Goal: Task Accomplishment & Management: Manage account settings

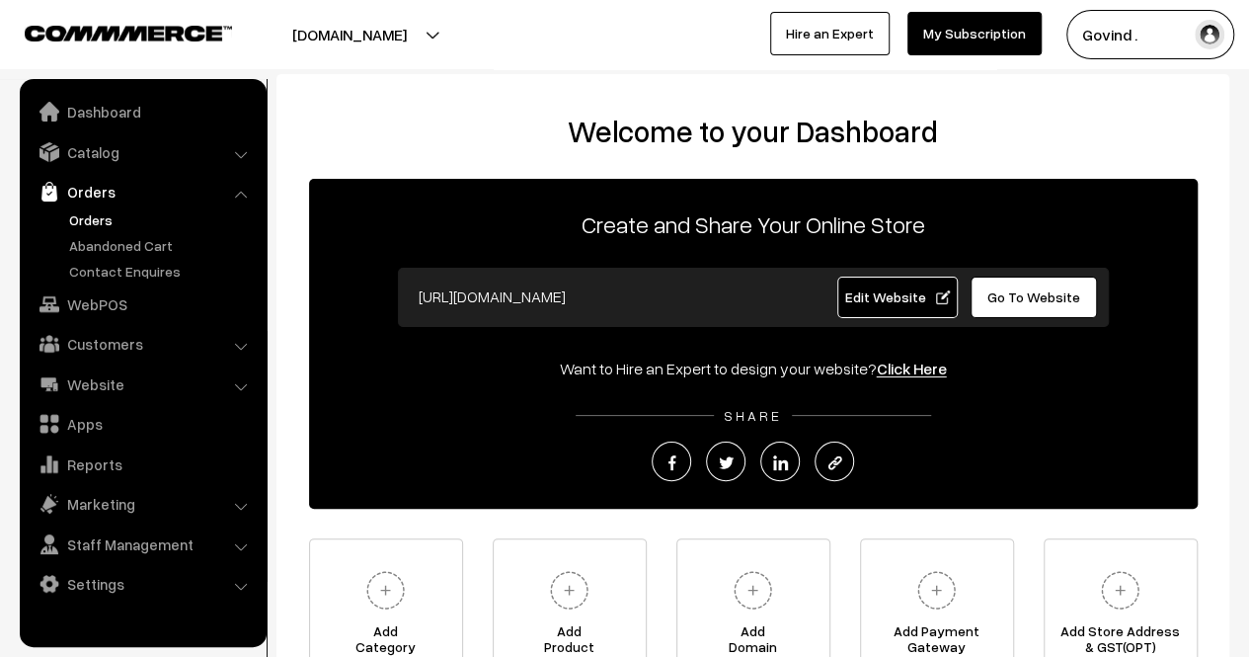
click at [90, 221] on link "Orders" at bounding box center [161, 219] width 195 height 21
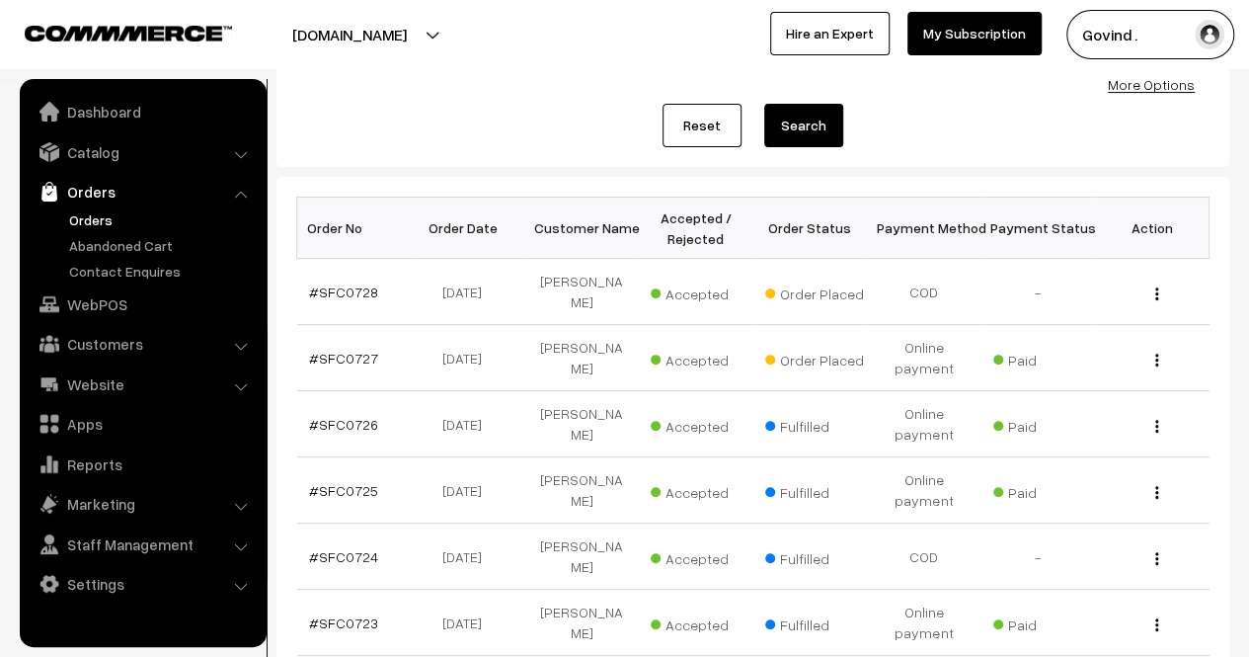
scroll to position [223, 0]
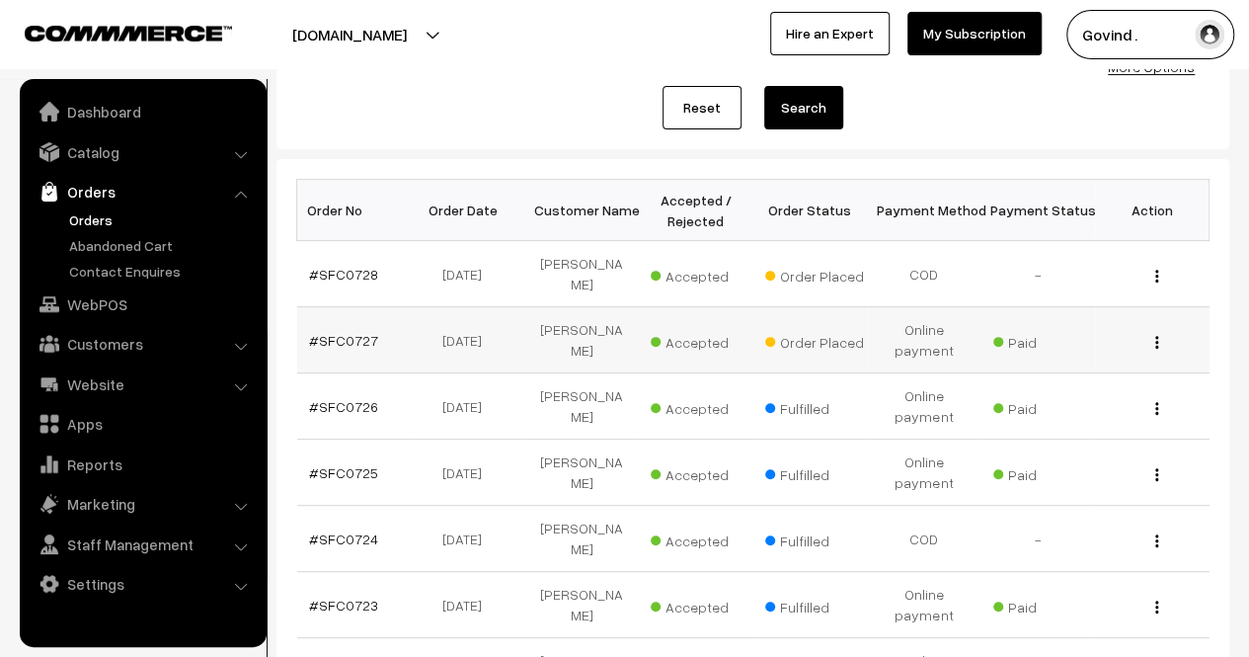
click at [1153, 330] on div "View" at bounding box center [1152, 340] width 91 height 21
click at [1157, 336] on img "button" at bounding box center [1156, 342] width 3 height 13
click at [1097, 348] on link "View" at bounding box center [1069, 369] width 168 height 43
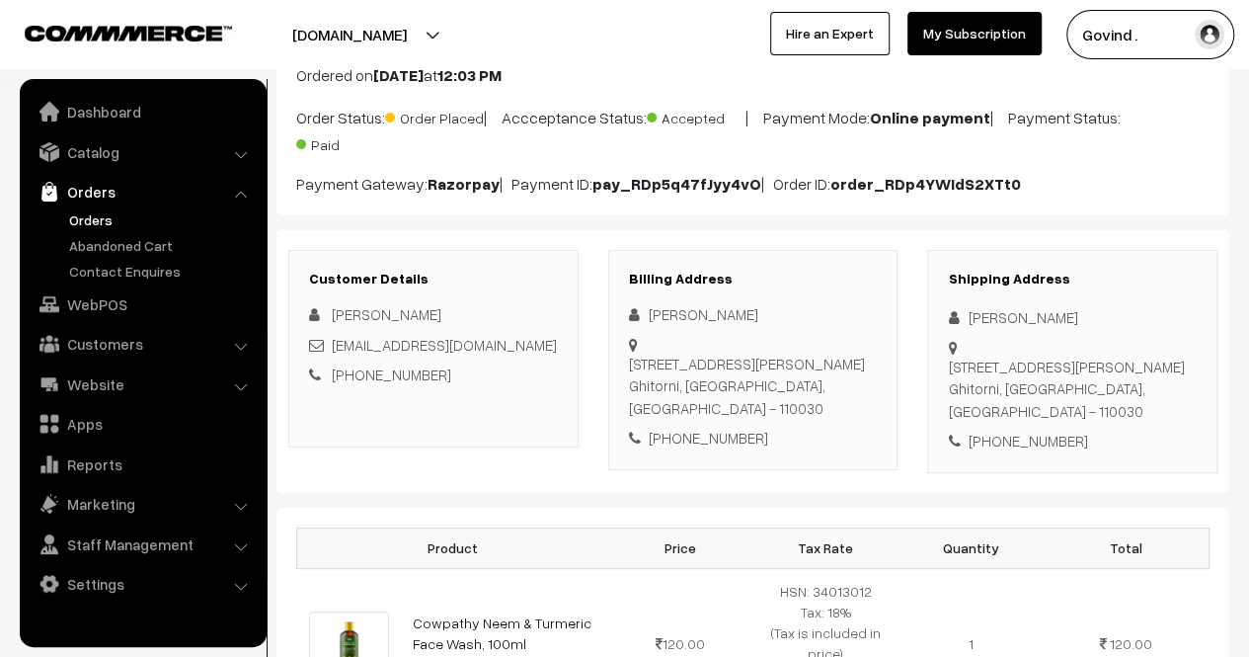
scroll to position [158, 0]
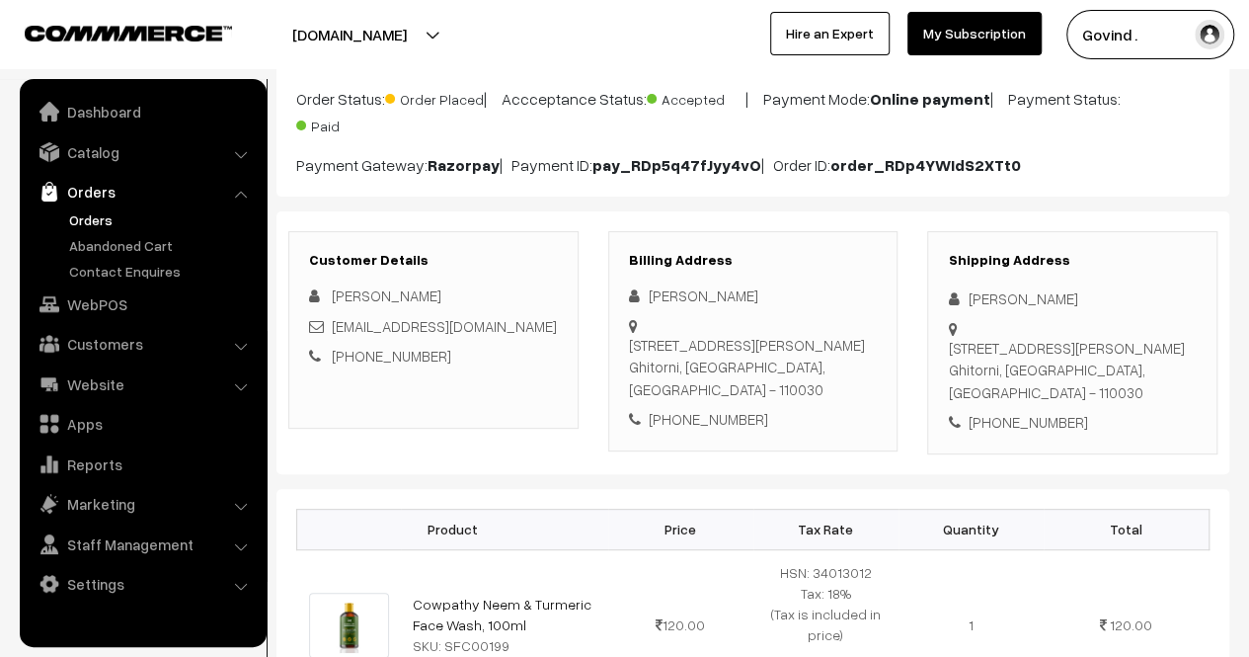
drag, startPoint x: 1254, startPoint y: 189, endPoint x: 1262, endPoint y: 234, distance: 46.1
click at [1248, 234] on html "Thank you for showing interest. Our team will call you shortly. Close shopforco…" at bounding box center [624, 170] width 1249 height 657
drag, startPoint x: 967, startPoint y: 292, endPoint x: 1067, endPoint y: 289, distance: 99.8
click at [1067, 289] on div "[PERSON_NAME]" at bounding box center [1072, 298] width 249 height 23
copy div "[PERSON_NAME]"
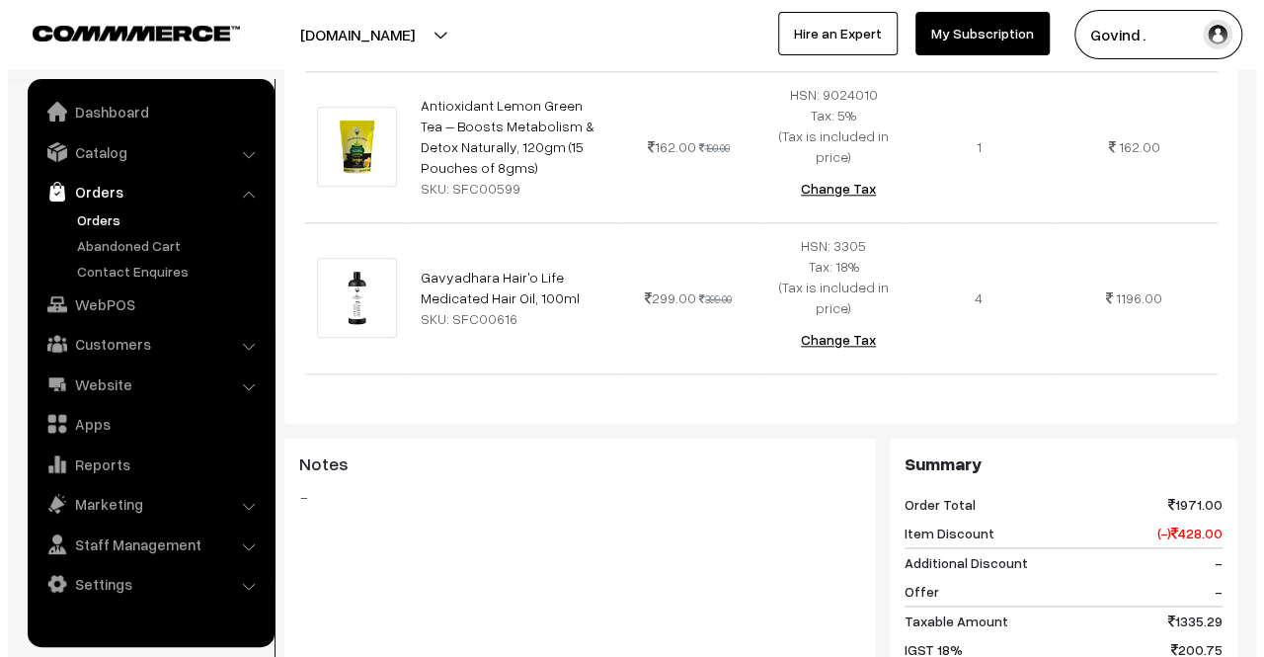
scroll to position [1521, 0]
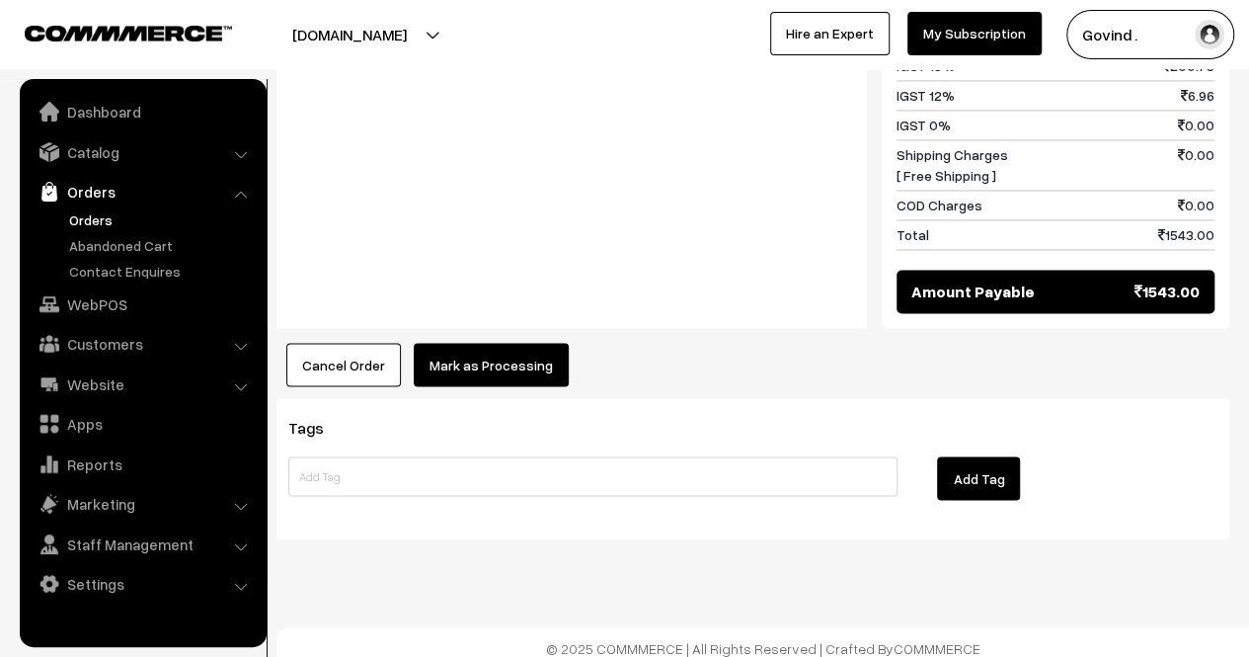
click at [501, 350] on button "Mark as Processing" at bounding box center [491, 364] width 155 height 43
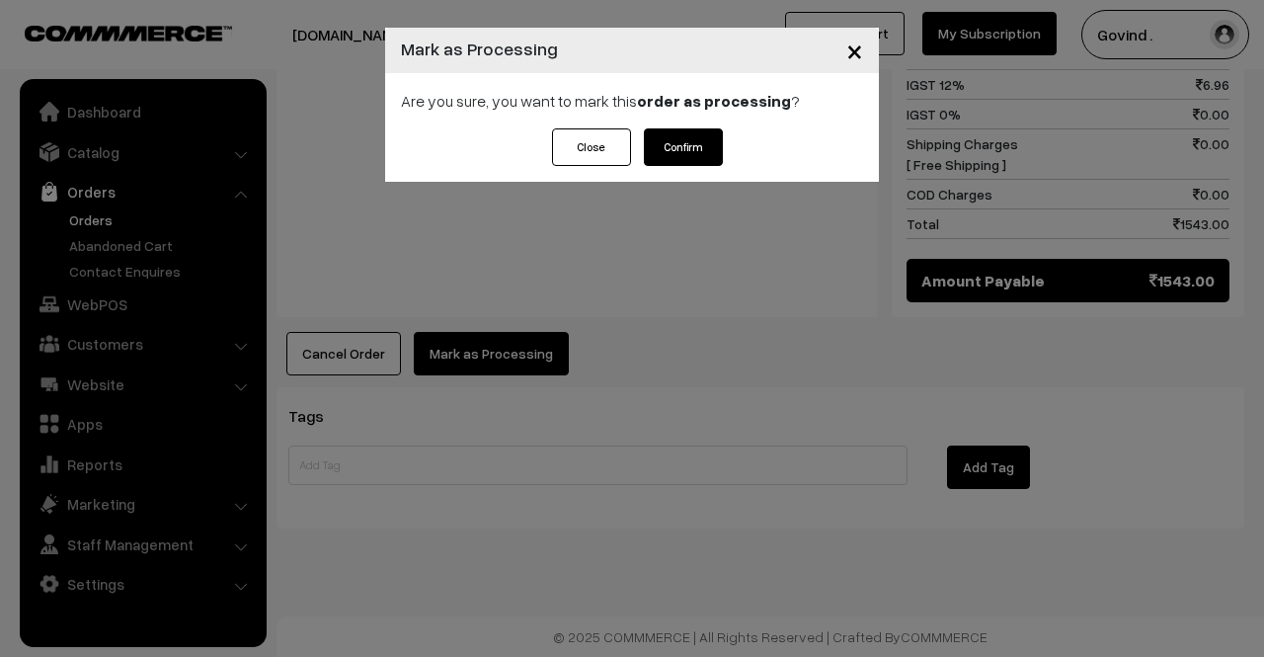
click at [709, 137] on button "Confirm" at bounding box center [683, 147] width 79 height 38
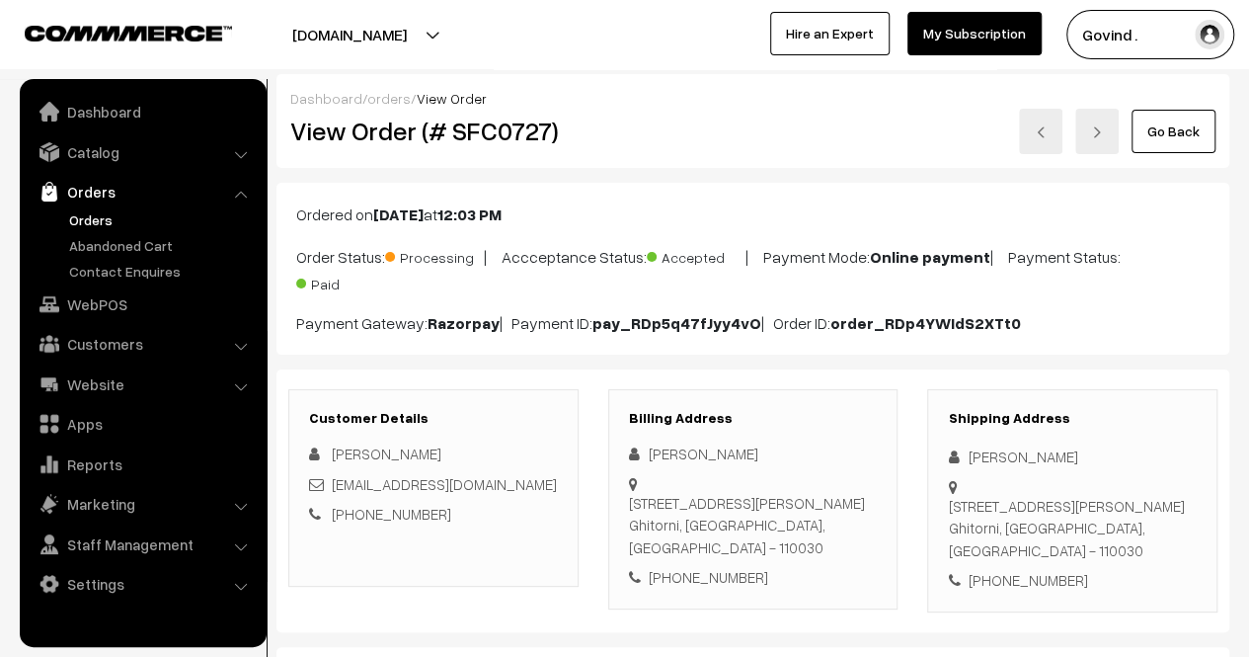
scroll to position [1391, 0]
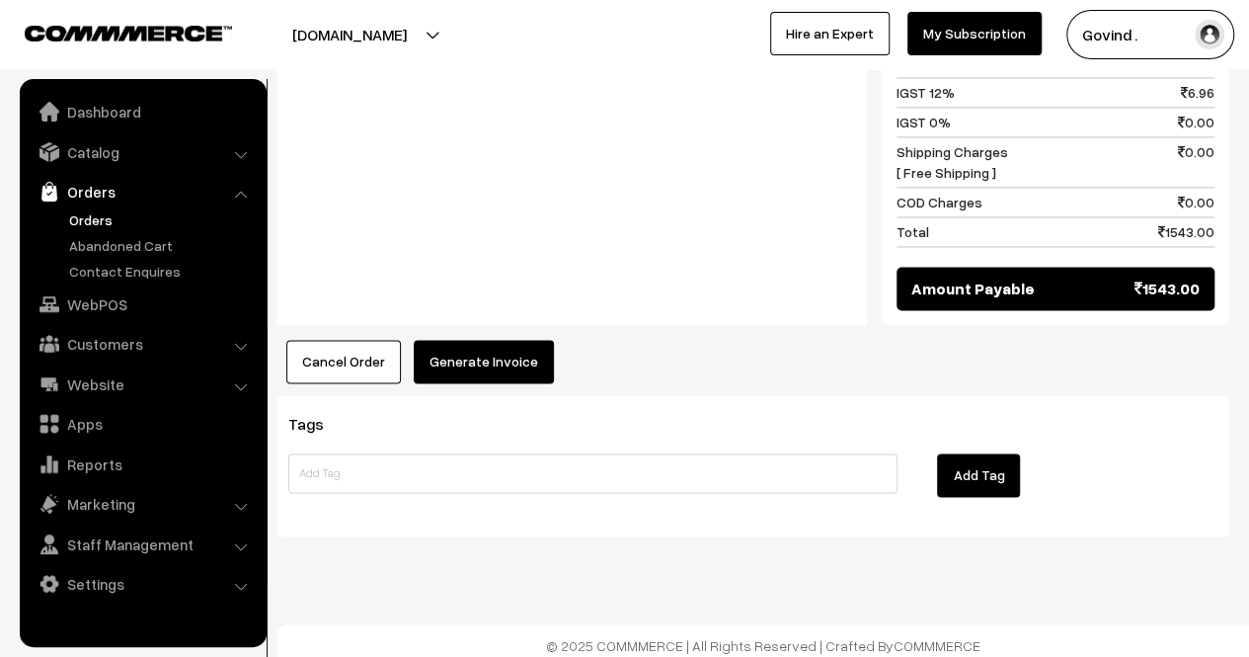
click at [494, 368] on button "Generate Invoice" at bounding box center [484, 361] width 140 height 43
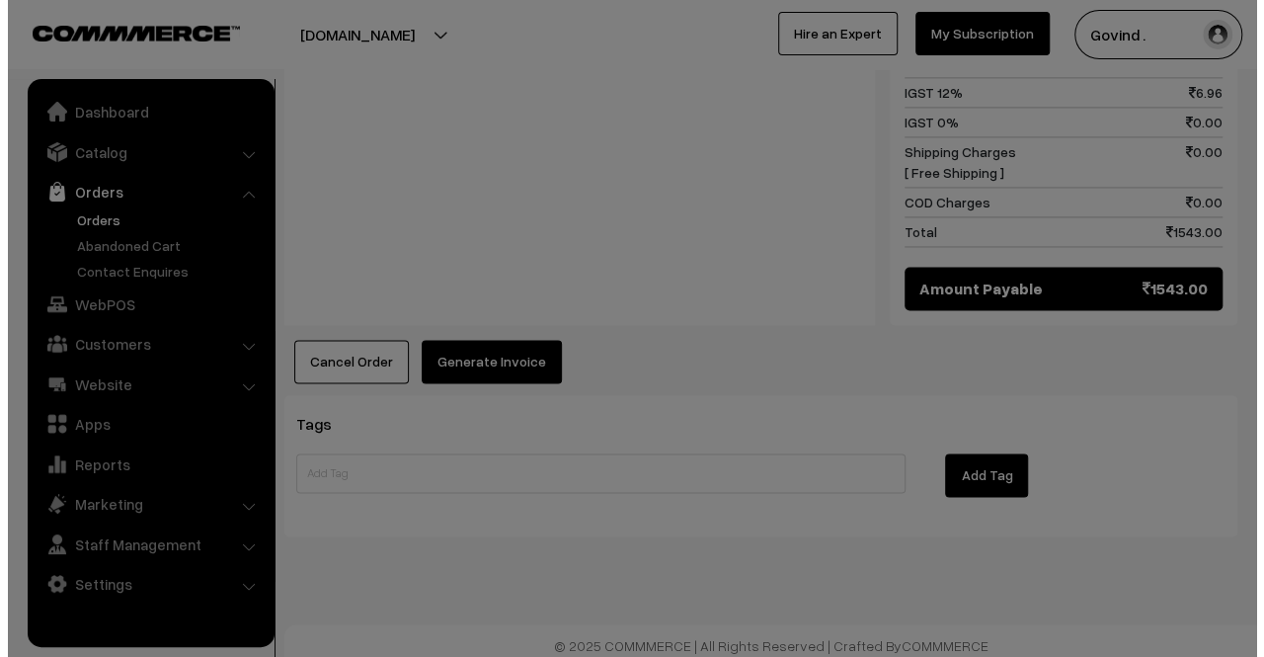
scroll to position [1393, 0]
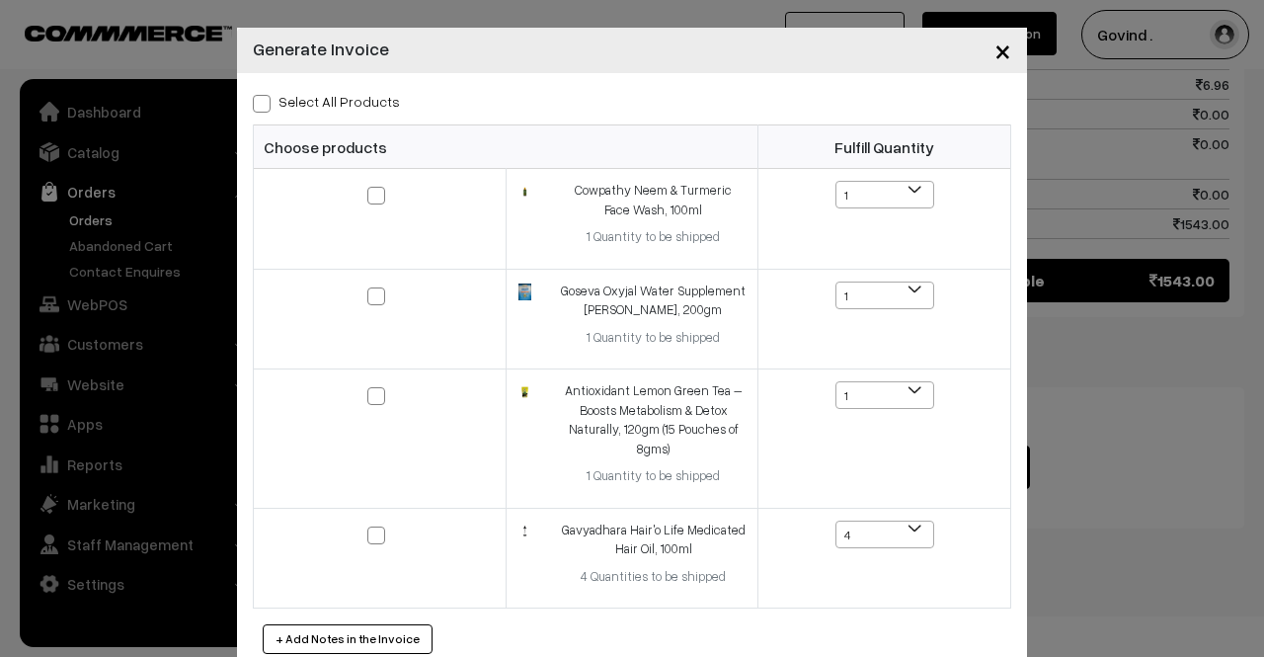
click at [265, 104] on label "Select All Products" at bounding box center [326, 101] width 147 height 21
click at [265, 104] on input "Select All Products" at bounding box center [259, 100] width 13 height 13
checkbox input "true"
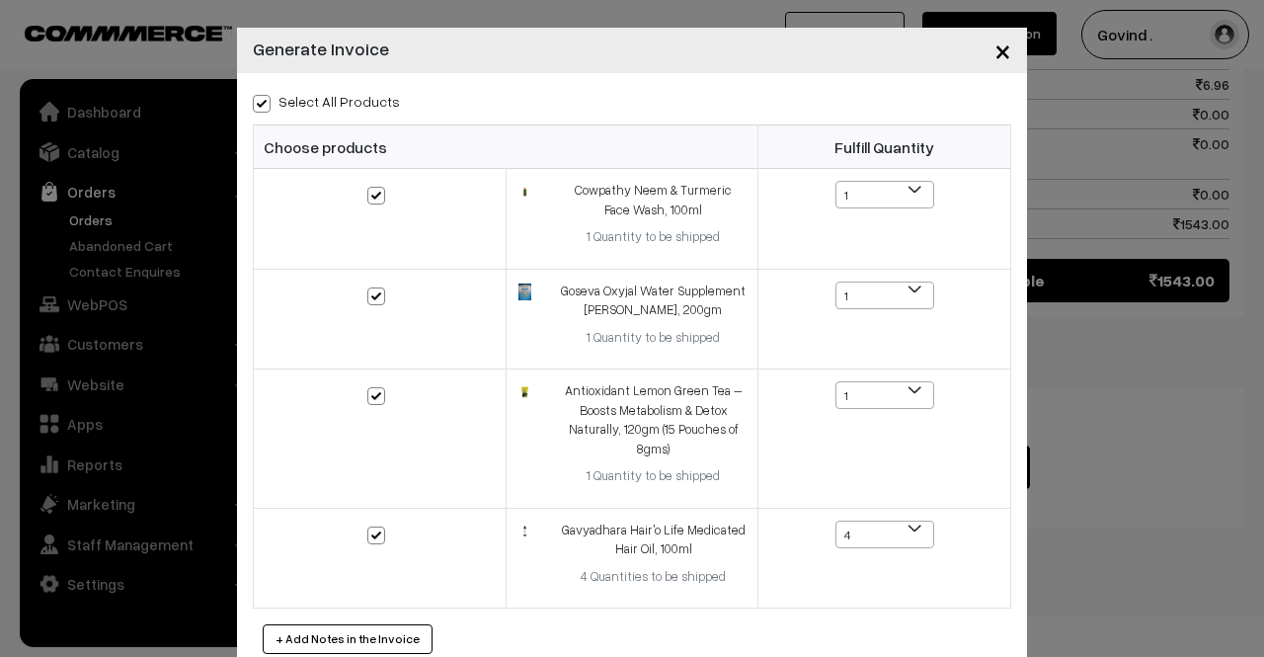
checkbox input "true"
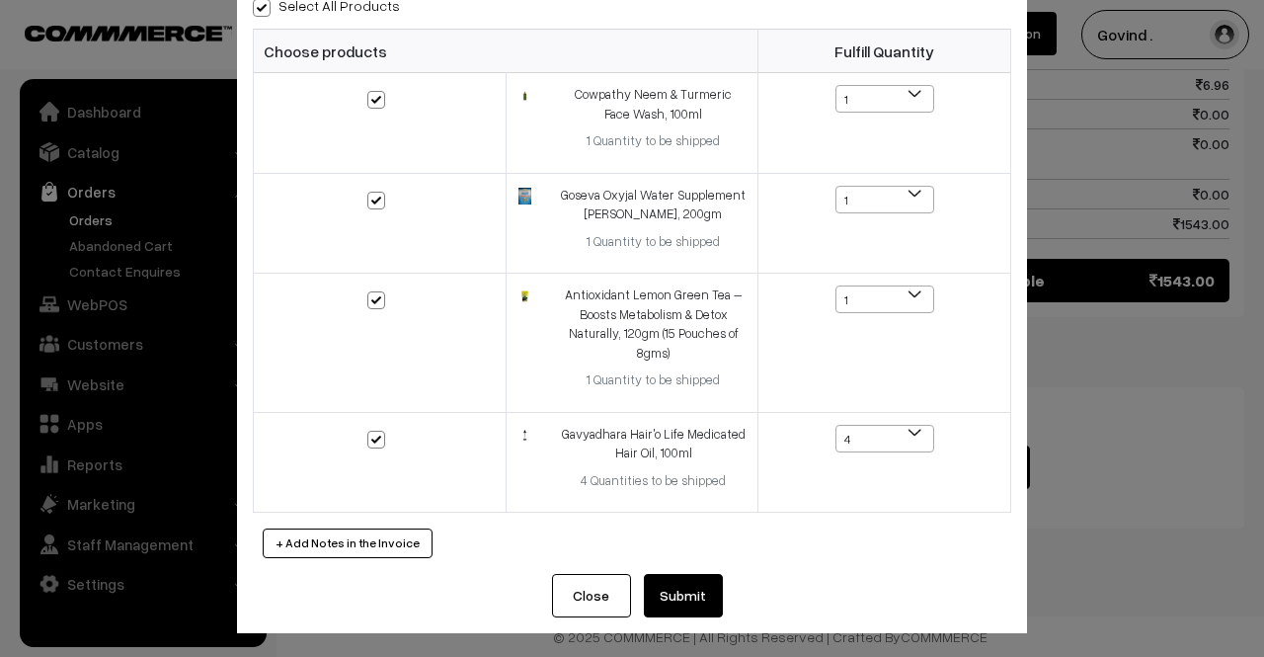
click at [686, 587] on button "Submit" at bounding box center [683, 595] width 79 height 43
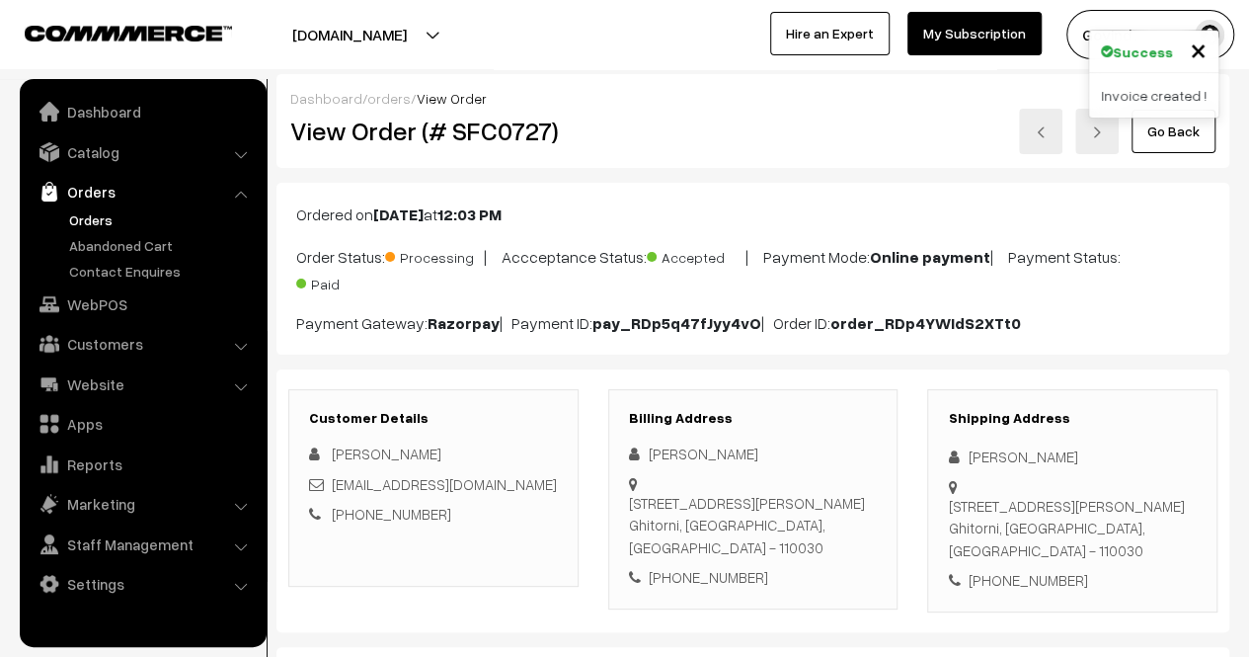
click at [1177, 133] on link "Go Back" at bounding box center [1173, 131] width 84 height 43
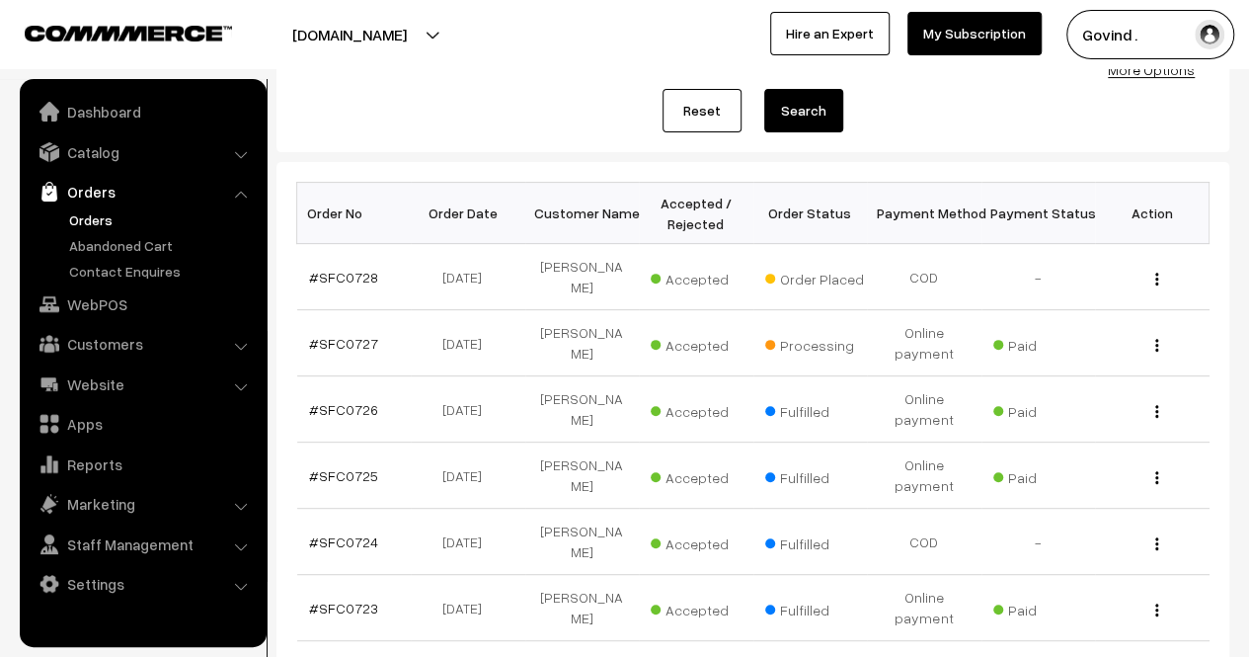
scroll to position [227, 0]
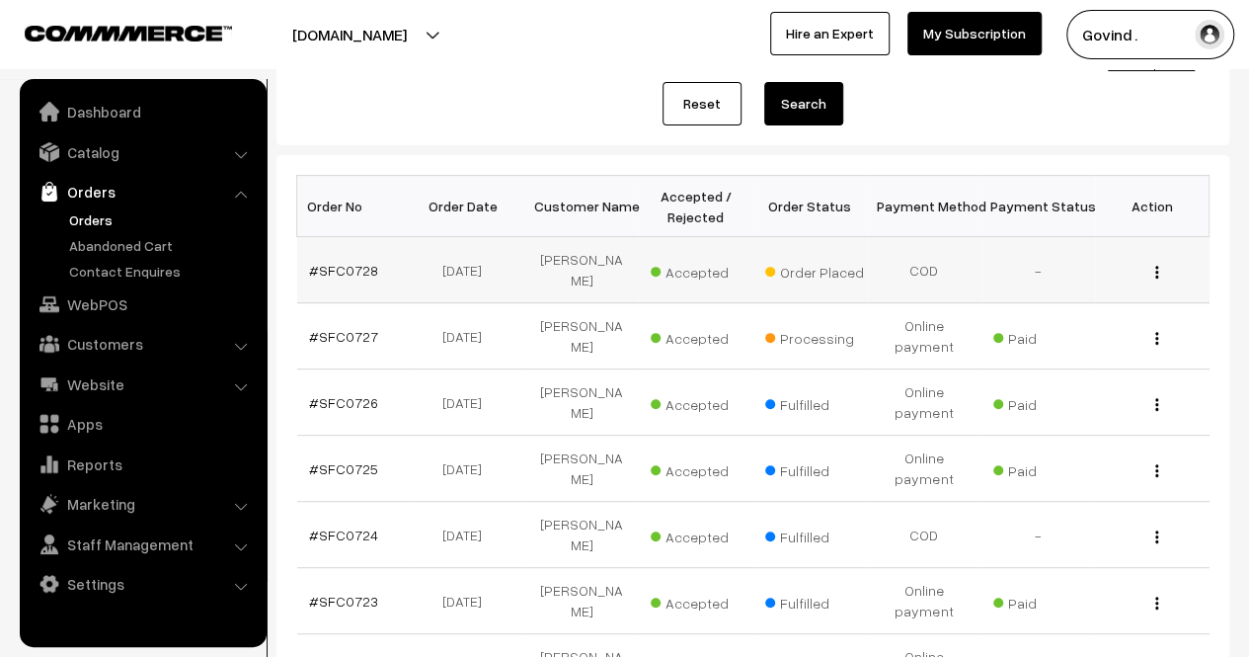
click at [1159, 260] on div "View" at bounding box center [1152, 270] width 91 height 21
click at [1157, 266] on img "button" at bounding box center [1156, 272] width 3 height 13
click at [1078, 287] on link "View" at bounding box center [1069, 299] width 168 height 43
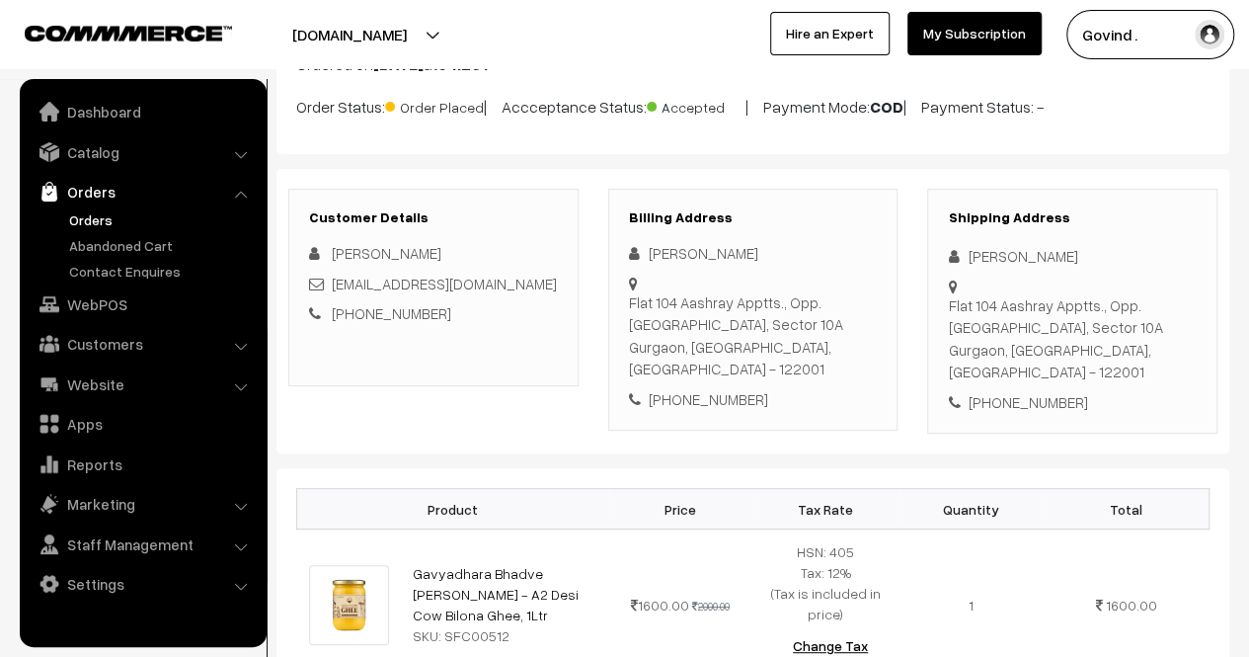
scroll to position [235, 0]
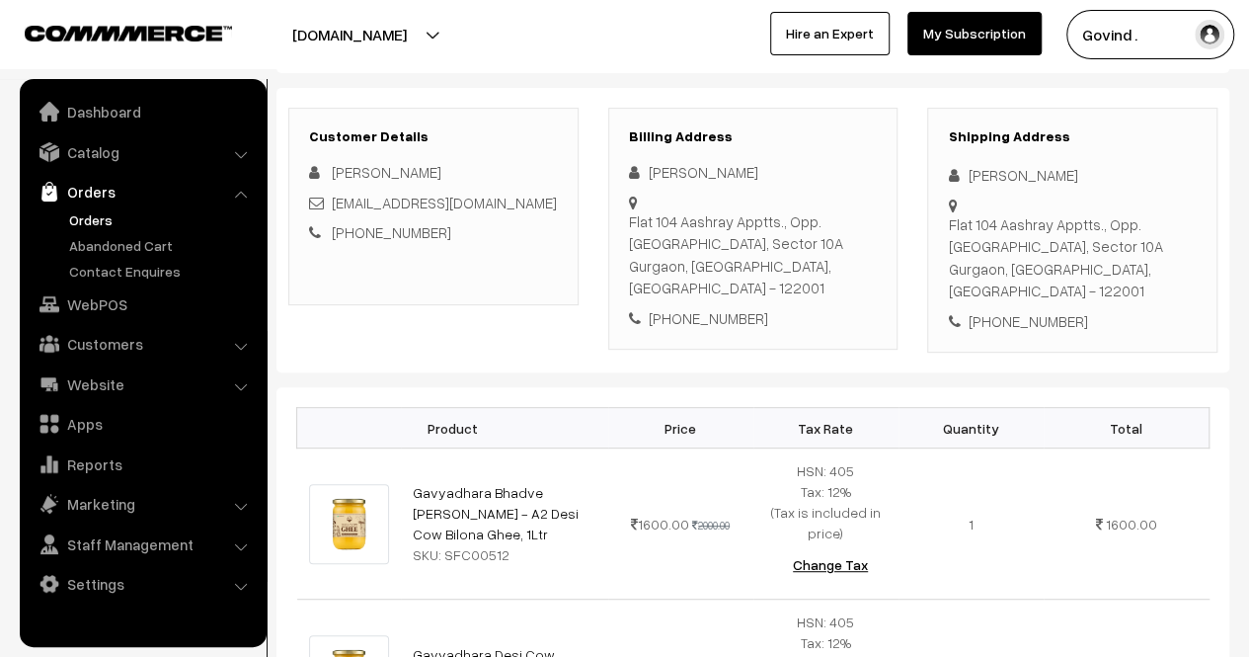
click at [1248, 225] on html "Thank you for showing interest. Our team will call you shortly. Close [DOMAIN_N…" at bounding box center [624, 97] width 1249 height 657
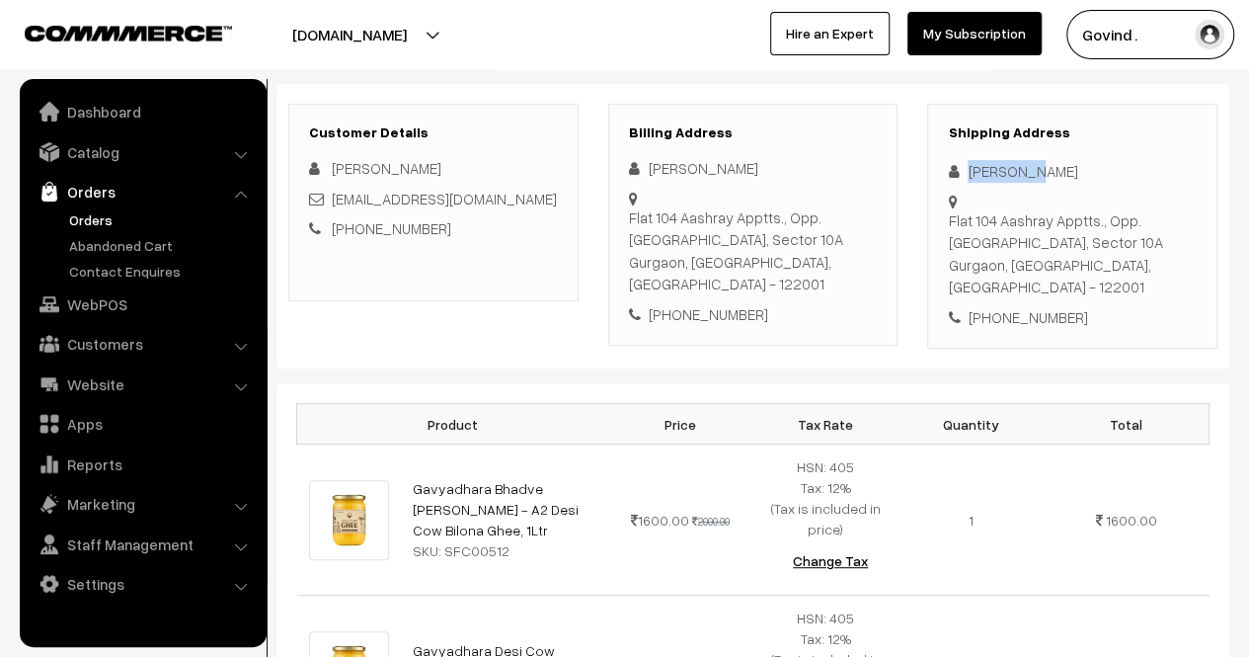
drag, startPoint x: 969, startPoint y: 174, endPoint x: 1037, endPoint y: 170, distance: 67.2
click at [1037, 170] on div "[PERSON_NAME]" at bounding box center [1072, 171] width 249 height 23
copy div "[PERSON_NAME]"
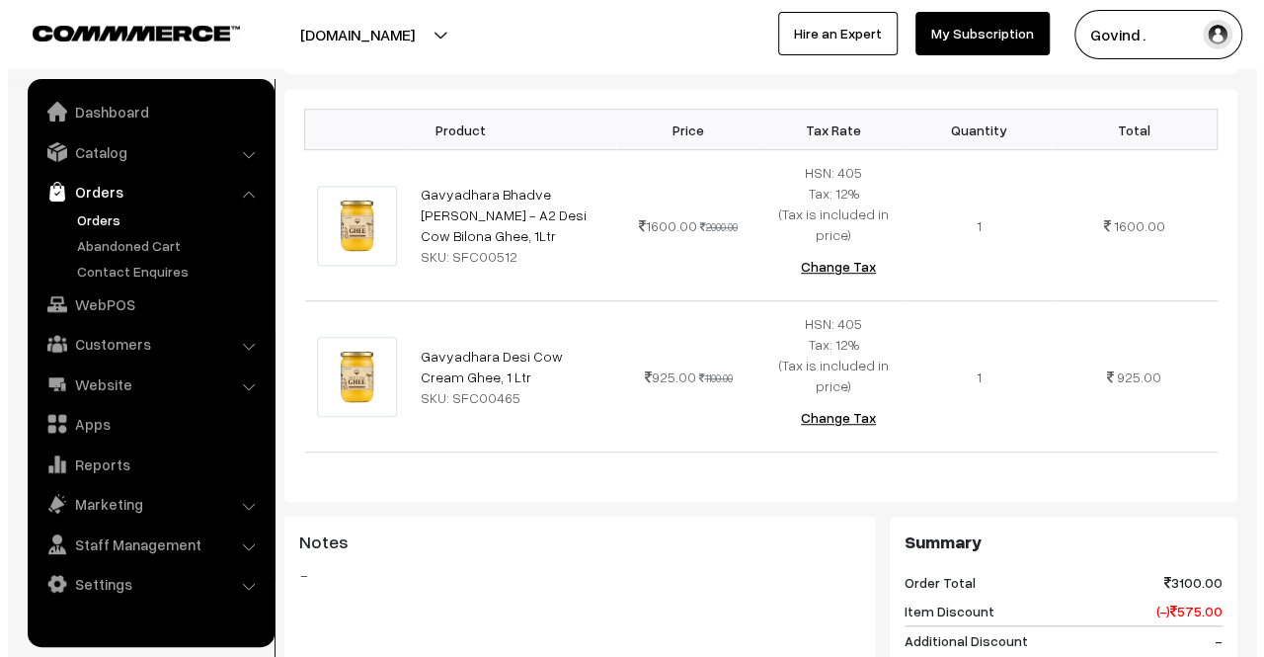
scroll to position [1162, 0]
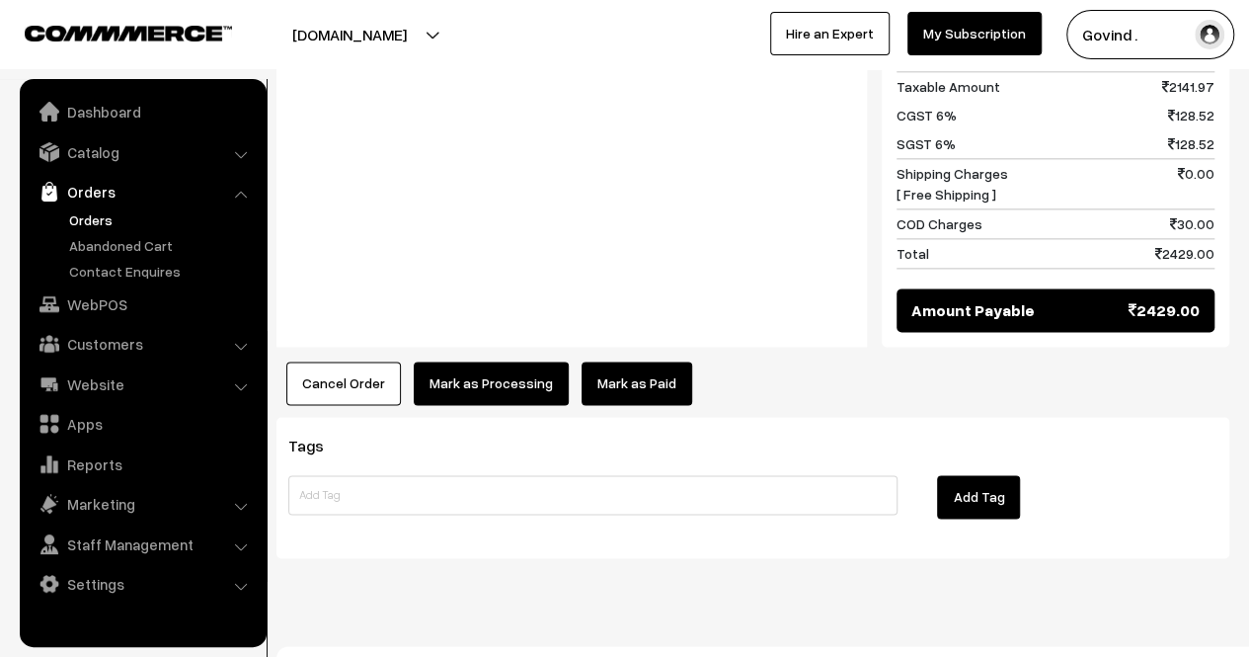
click at [492, 368] on button "Mark as Processing" at bounding box center [491, 382] width 155 height 43
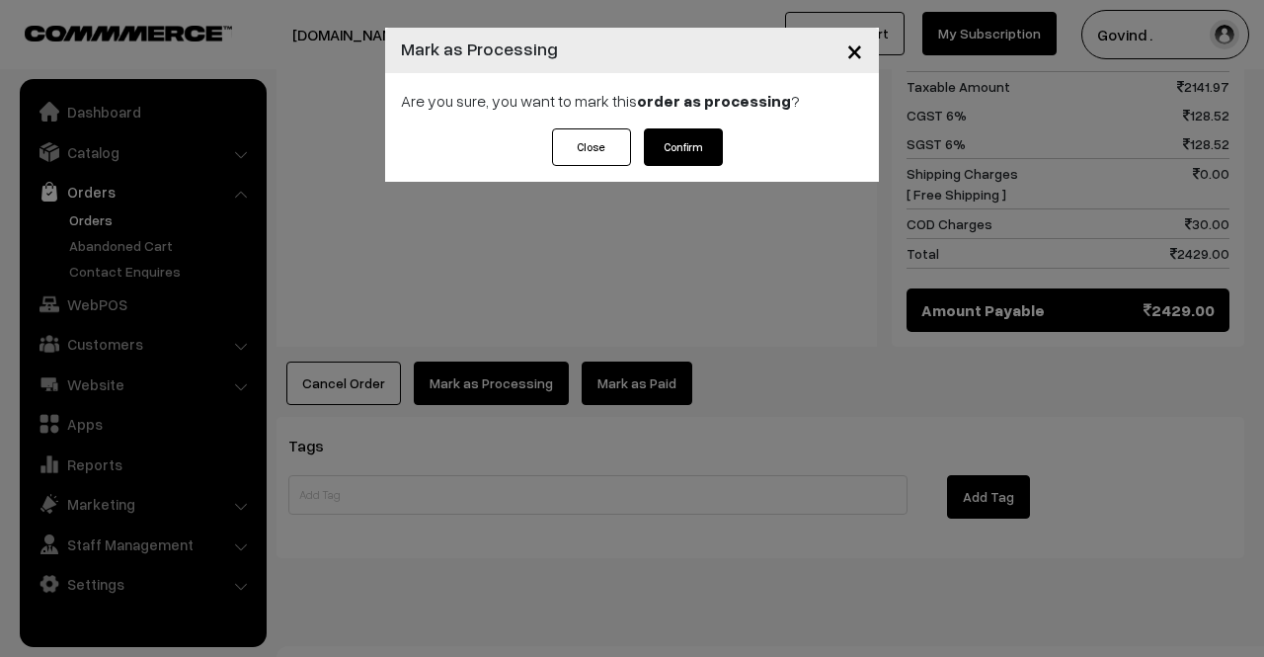
click at [687, 132] on button "Confirm" at bounding box center [683, 147] width 79 height 38
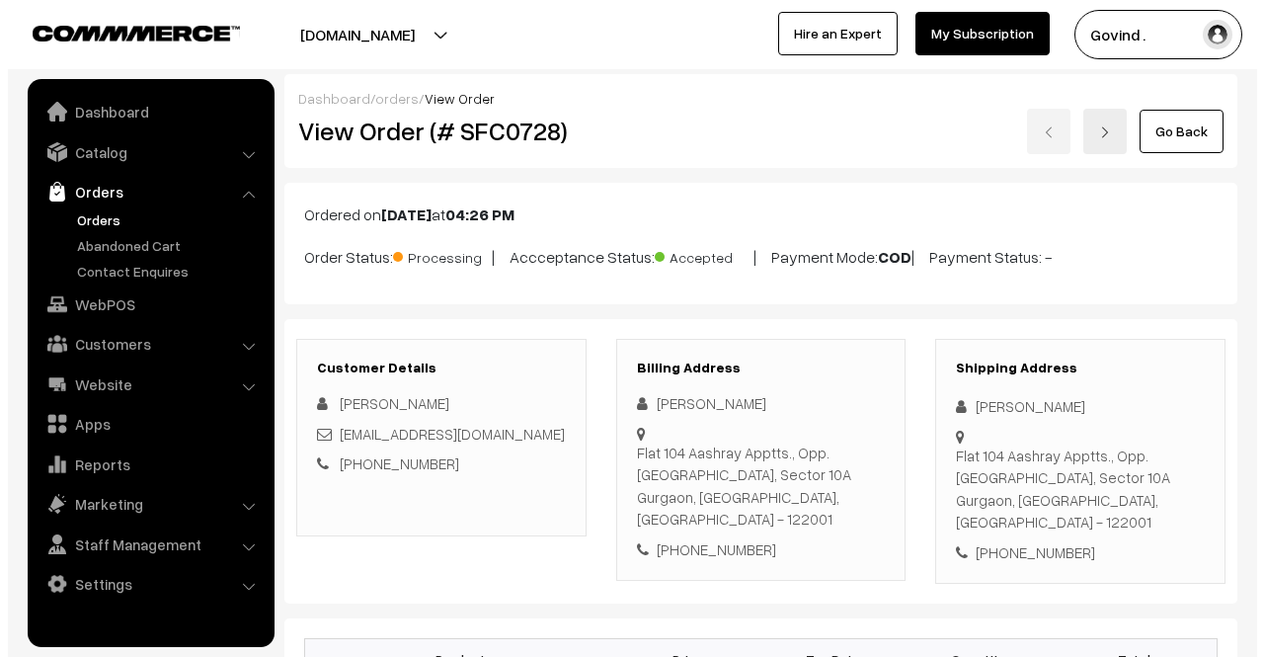
scroll to position [1076, 0]
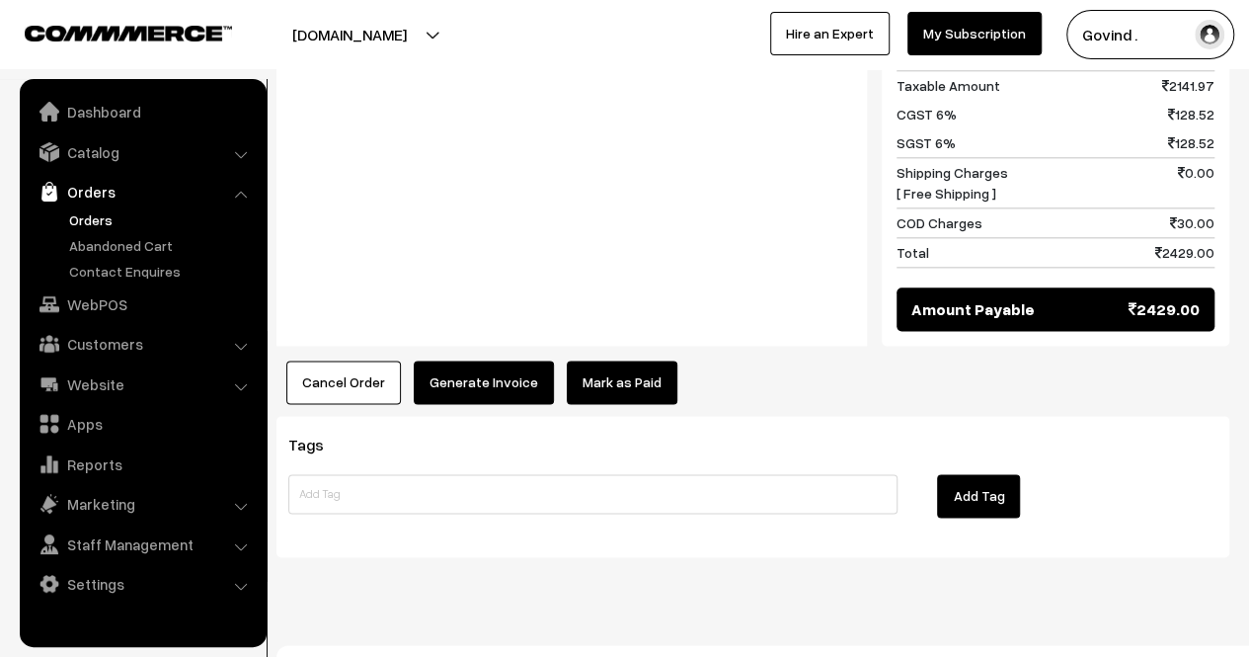
click at [513, 360] on button "Generate Invoice" at bounding box center [484, 381] width 140 height 43
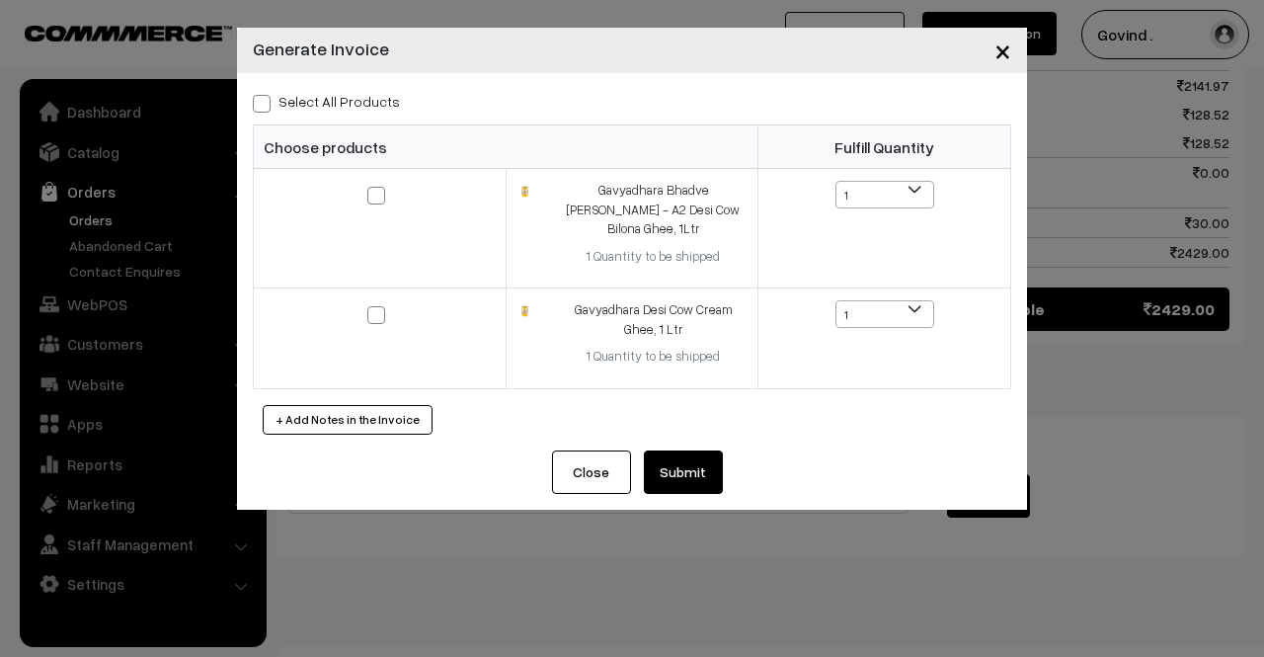
click at [253, 100] on span at bounding box center [262, 104] width 18 height 18
click at [253, 100] on input "Select All Products" at bounding box center [259, 100] width 13 height 13
checkbox input "true"
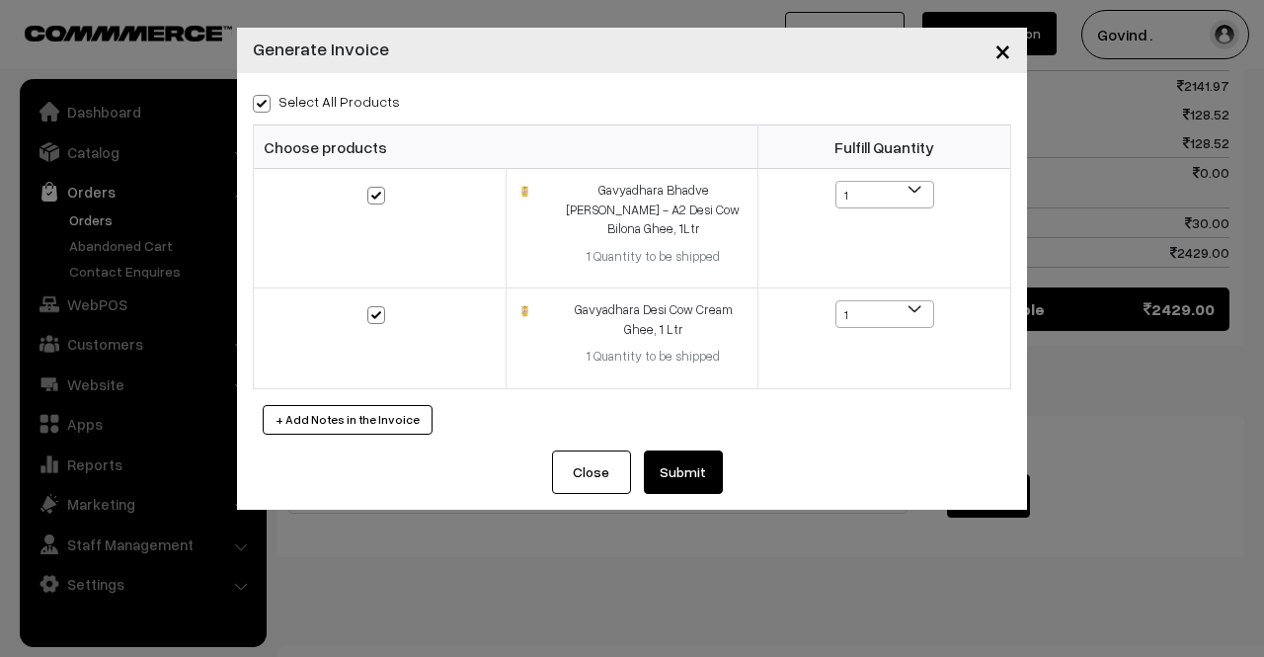
click at [697, 450] on button "Submit" at bounding box center [683, 471] width 79 height 43
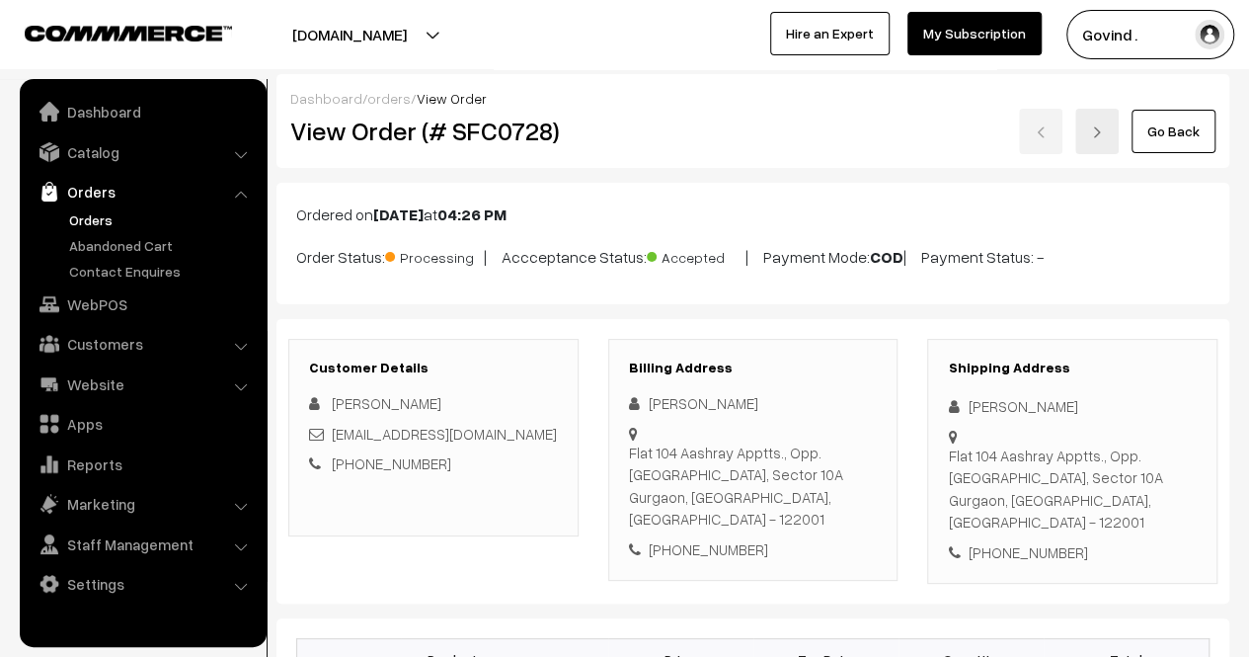
drag, startPoint x: 1255, startPoint y: 506, endPoint x: 1241, endPoint y: 18, distance: 488.9
click at [1241, 18] on html "Thank you for showing interest. Our team will call you shortly. Close [DOMAIN_N…" at bounding box center [624, 328] width 1249 height 657
click at [1183, 144] on link "Go Back" at bounding box center [1173, 131] width 84 height 43
